Goal: Register for event/course

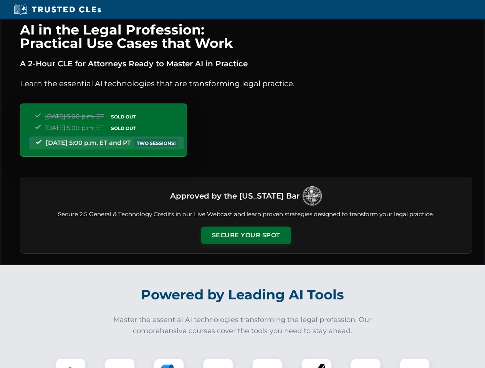
click at [246, 236] on button "Secure Your Spot" at bounding box center [246, 236] width 90 height 18
click at [71, 363] on img at bounding box center [70, 374] width 22 height 22
click at [120, 363] on div at bounding box center [119, 373] width 31 height 31
click at [169, 363] on div at bounding box center [168, 373] width 31 height 31
